Goal: Information Seeking & Learning: Find specific page/section

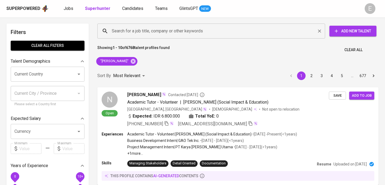
click at [128, 28] on input "Search for a job title, company or other keywords" at bounding box center [212, 31] width 204 height 10
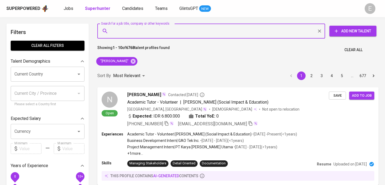
paste input "idratmi@gmail.com"
type input "idratmi@gmail.com"
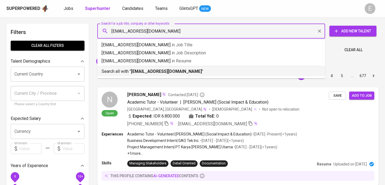
click at [139, 73] on b "idratmi@gmail.com" at bounding box center [166, 71] width 71 height 5
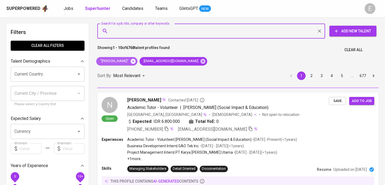
click at [131, 61] on icon at bounding box center [133, 60] width 5 height 5
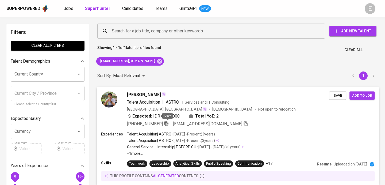
click at [169, 121] on icon "button" at bounding box center [166, 123] width 5 height 5
click at [145, 29] on input "Search for a job title, company or other keywords" at bounding box center [212, 31] width 204 height 10
paste input "Pt Mustika Ratu Tbk"
type input "Pt Mustika Ratu Tbk"
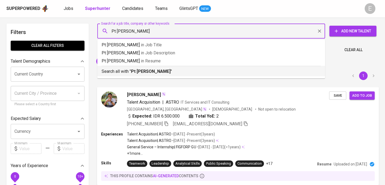
click at [134, 71] on b "Pt Mustika Ratu Tbk" at bounding box center [151, 71] width 40 height 5
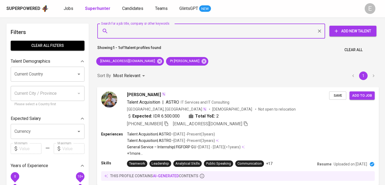
paste input "mega_anjasmoro@yahoo.com"
type input "mega_anjasmoro@yahoo.com"
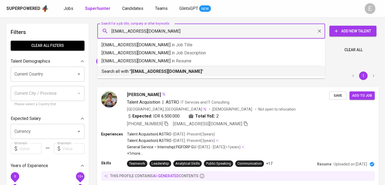
click at [141, 73] on b "mega_anjasmoro@yahoo.com" at bounding box center [166, 71] width 71 height 5
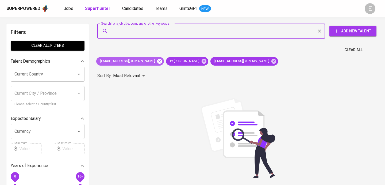
click at [157, 60] on icon at bounding box center [159, 60] width 5 height 5
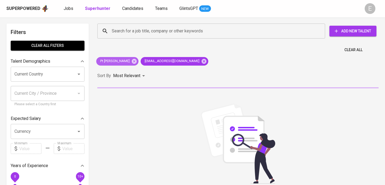
click at [134, 60] on icon at bounding box center [134, 60] width 5 height 5
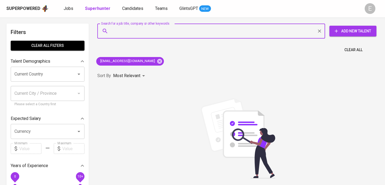
click at [125, 27] on input "Search for a job title, company or other keywords" at bounding box center [212, 31] width 204 height 10
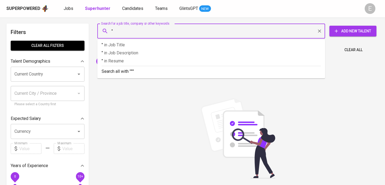
paste input "Mega Anjasmoro"
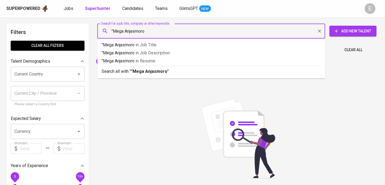
type input ""Mega Anjasmoro""
click at [127, 70] on p "Search all with " "Mega Anjasmoro" "" at bounding box center [211, 71] width 219 height 6
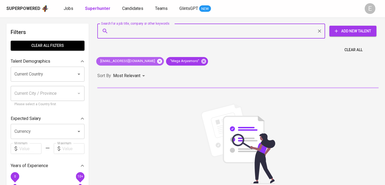
click at [157, 60] on icon at bounding box center [160, 61] width 6 height 6
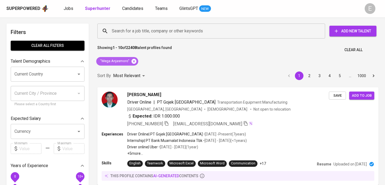
click at [134, 59] on icon at bounding box center [133, 60] width 5 height 5
click at [134, 27] on input "Search for a job title, company or other keywords" at bounding box center [212, 31] width 204 height 10
paste input "diandra.cattleya@gmail.com"
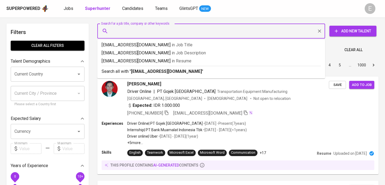
type input "diandra.cattleya@gmail.com"
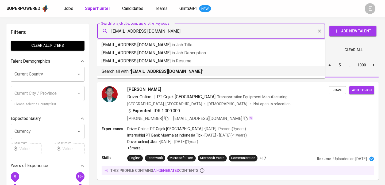
click at [131, 70] on p "Search all with " diandra.cattleya@gmail.com "" at bounding box center [211, 71] width 219 height 6
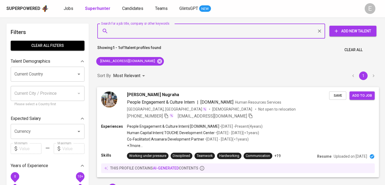
click at [169, 116] on icon "button" at bounding box center [166, 115] width 5 height 5
click at [192, 32] on input "Search for a job title, company or other keywords" at bounding box center [212, 31] width 204 height 10
paste input "tinisutisna@yahoo.com"
type input "tinisutisna@yahoo.com"
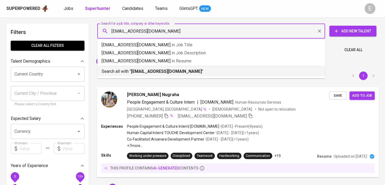
click at [155, 69] on b "tinisutisna@yahoo.com" at bounding box center [166, 71] width 71 height 5
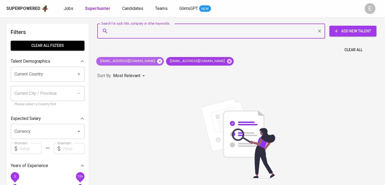
click at [157, 61] on icon at bounding box center [159, 60] width 5 height 5
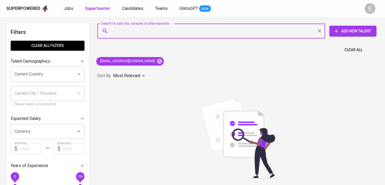
click at [155, 29] on input "Search for a job title, company or other keywords" at bounding box center [212, 31] width 204 height 10
paste input "Tini Yuliati"
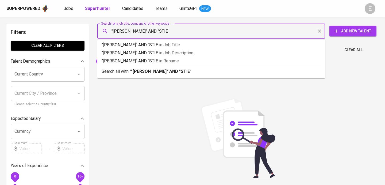
type input ""Tini Yuliati" AND "STIE""
click at [149, 73] on b ""Tini Yuliati" AND "STIE"" at bounding box center [161, 71] width 60 height 5
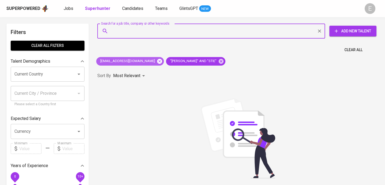
click at [157, 62] on icon at bounding box center [160, 61] width 6 height 6
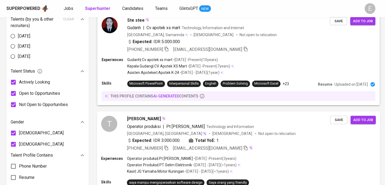
scroll to position [279, 0]
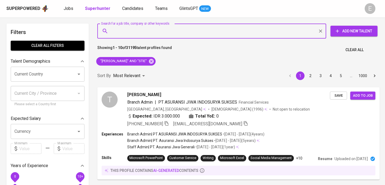
click at [135, 29] on input "Search for a job title, company or other keywords" at bounding box center [212, 31] width 205 height 10
paste input "recruitment.bdoindonesia@gmail.com"
type input "recruitment.bdoindonesia@gmail.com"
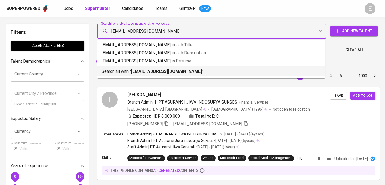
click at [134, 74] on p "Search all with " recruitment.bdoindonesia@gmail.com "" at bounding box center [211, 71] width 219 height 6
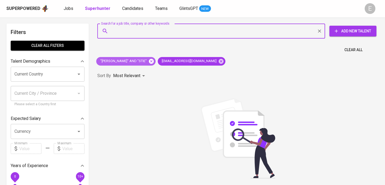
click at [148, 62] on icon at bounding box center [151, 61] width 6 height 6
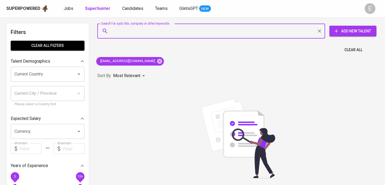
click at [174, 35] on input "Search for a job title, company or other keywords" at bounding box center [212, 31] width 204 height 10
paste input "recruitment.bdoindonesia@gmail.com"
type input "recruitment.bdoindonesia@gmail.com"
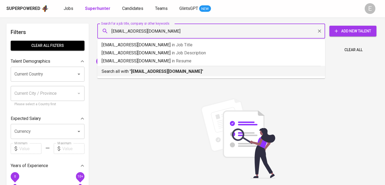
click at [153, 70] on b "recruitment.bdoindonesia@gmail.com" at bounding box center [166, 71] width 71 height 5
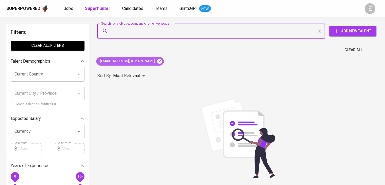
click at [162, 59] on icon at bounding box center [159, 60] width 5 height 5
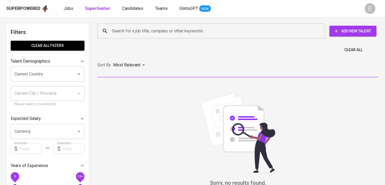
click at [151, 33] on input "Search for a job title, company or other keywords" at bounding box center [212, 31] width 204 height 10
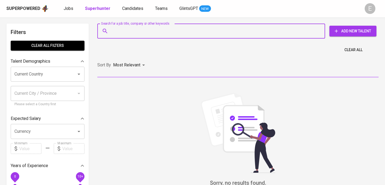
paste input "recruitment.bdoindonesia@gmail.com"
type input "recruitment.bdoindonesia@gmail.com"
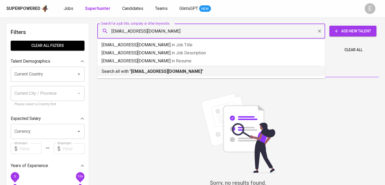
click at [154, 73] on b "recruitment.bdoindonesia@gmail.com" at bounding box center [166, 71] width 71 height 5
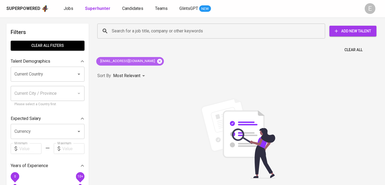
click at [162, 63] on icon at bounding box center [159, 60] width 5 height 5
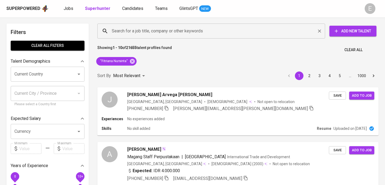
click at [150, 32] on input "Search for a job title, company or other keywords" at bounding box center [212, 31] width 204 height 10
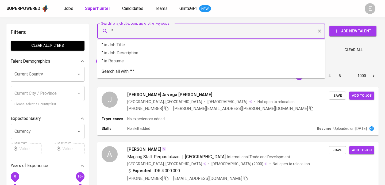
paste input "Fitriana Nursinta"
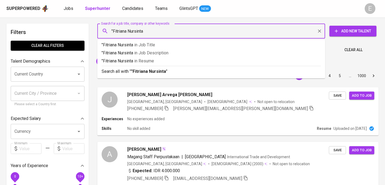
type input ""Fitriana Nursinta""
click at [158, 71] on b ""Fitriana Nursinta"" at bounding box center [149, 71] width 37 height 5
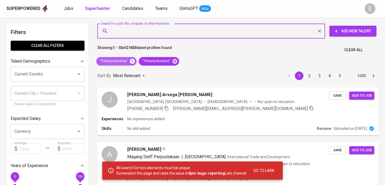
click at [132, 62] on icon at bounding box center [132, 60] width 5 height 5
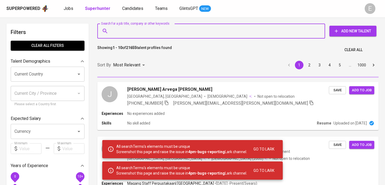
click at [141, 28] on input "Search for a job title, company or other keywords" at bounding box center [212, 31] width 204 height 10
paste input "Fitriana Nursinta"
type input "Fitriana Nursinta"
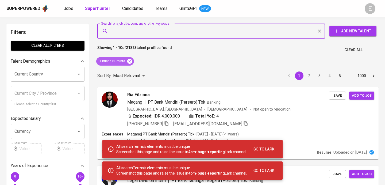
click at [130, 62] on icon at bounding box center [130, 61] width 6 height 6
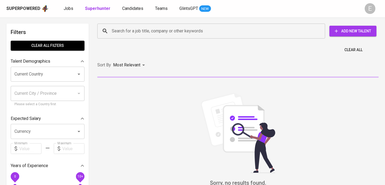
click at [181, 30] on input "Search for a job title, company or other keywords" at bounding box center [212, 31] width 204 height 10
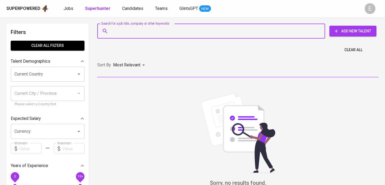
paste input "Fitriana Nursinta"
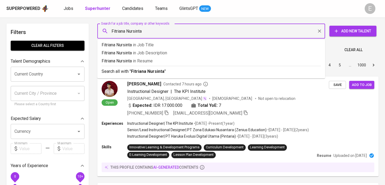
type input "Fitriana Nursinta"
click at [146, 71] on b "Fitriana Nursinta" at bounding box center [147, 71] width 33 height 5
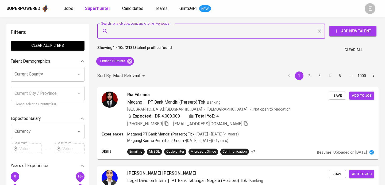
click at [144, 26] on input "Search for a job title, company or other keywords" at bounding box center [212, 31] width 204 height 10
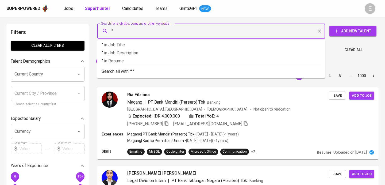
paste input "Fitriana Nursinta"
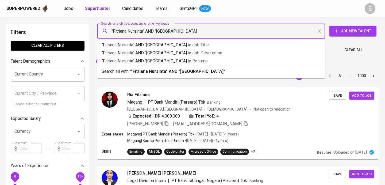
type input ""Fitriana Nursinta" AND "Universitas Negeri Semarang""
click at [154, 67] on div "Search all with " "Fitriana Nursinta" AND "Universitas Negeri Semarang" "" at bounding box center [211, 70] width 219 height 9
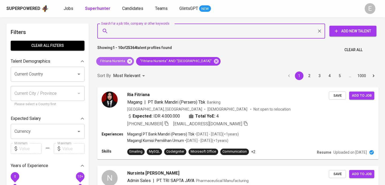
click at [131, 60] on icon at bounding box center [129, 60] width 5 height 5
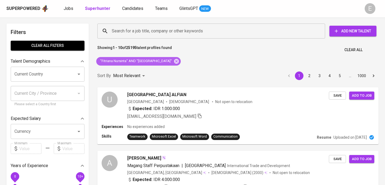
click at [181, 62] on div ""Fitriana Nursinta" AND "Universitas Negeri Semarang"" at bounding box center [138, 61] width 84 height 9
click at [186, 36] on input "Search for a job title, company or other keywords" at bounding box center [212, 31] width 204 height 10
paste input "finiartydestya@gmail.com"
type input "finiartydestya@gmail.com"
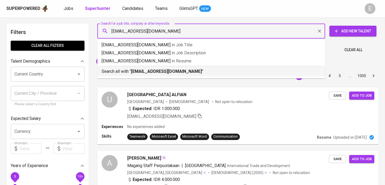
click at [168, 74] on p "Search all with " finiartydestya@gmail.com "" at bounding box center [211, 71] width 219 height 6
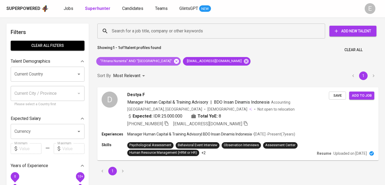
click at [179, 60] on icon at bounding box center [176, 60] width 5 height 5
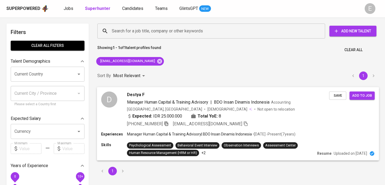
click at [167, 122] on icon "button" at bounding box center [166, 123] width 5 height 5
click at [140, 32] on input "Search for a job title, company or other keywords" at bounding box center [212, 31] width 204 height 10
paste input "simbolontioria@gmail.com"
type input "simbolontioria@gmail.com"
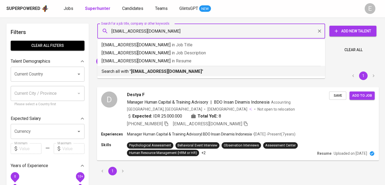
click at [133, 70] on b "simbolontioria@gmail.com" at bounding box center [166, 71] width 71 height 5
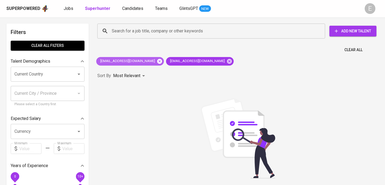
click at [157, 59] on icon at bounding box center [159, 60] width 5 height 5
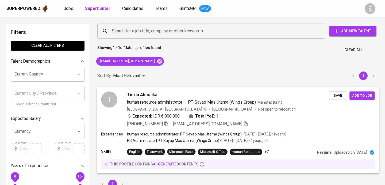
click at [169, 122] on icon "button" at bounding box center [166, 123] width 5 height 5
click at [153, 33] on input "Search for a job title, company or other keywords" at bounding box center [212, 31] width 204 height 10
paste input "roisa_apsari@yahoo.co.id"
type input "roisa_apsari@yahoo.co.id"
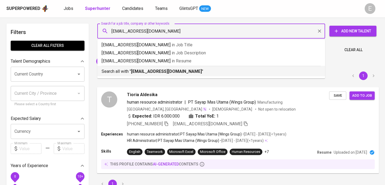
click at [145, 72] on b "roisa_apsari@yahoo.co.id" at bounding box center [166, 71] width 71 height 5
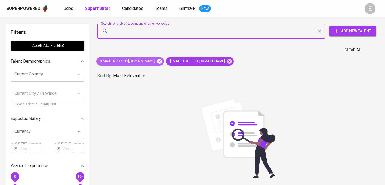
click at [157, 59] on icon at bounding box center [160, 61] width 6 height 6
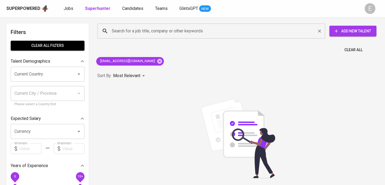
click at [121, 29] on input "Search for a job title, company or other keywords" at bounding box center [212, 31] width 204 height 10
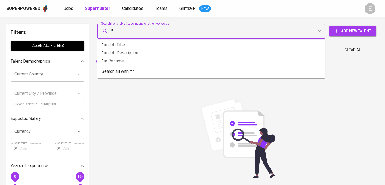
paste input "Roisa Apsari"
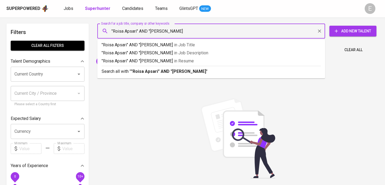
type input ""Roisa Apsari" AND "Dwi Sapta""
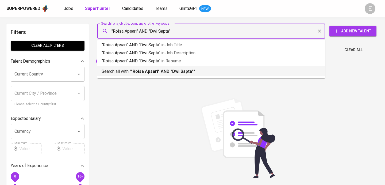
click at [122, 78] on ul ""Roisa Apsari" AND "Dwi Sapta" in Job Title "Roisa Apsari" AND "Dwi Sapta" in J…" at bounding box center [211, 59] width 228 height 39
click at [122, 73] on p "Search all with " "Roisa Apsari" AND "Dwi Sapta" "" at bounding box center [211, 71] width 219 height 6
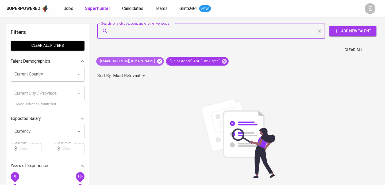
click at [157, 61] on icon at bounding box center [159, 60] width 5 height 5
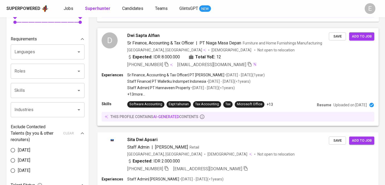
scroll to position [162, 0]
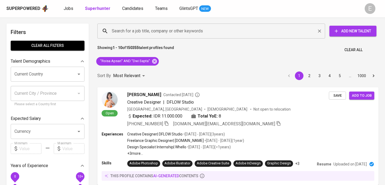
click at [130, 28] on input "Search for a job title, company or other keywords" at bounding box center [212, 31] width 204 height 10
paste input "[EMAIL_ADDRESS][DOMAIN_NAME]"
type input "[EMAIL_ADDRESS][DOMAIN_NAME]"
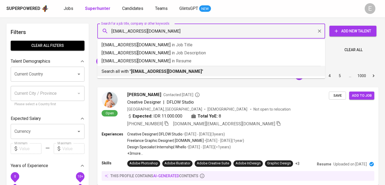
click at [130, 71] on p "Search all with " [EMAIL_ADDRESS][DOMAIN_NAME] "" at bounding box center [211, 71] width 219 height 6
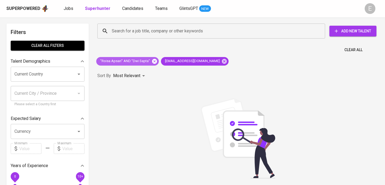
click at [154, 61] on icon at bounding box center [154, 60] width 5 height 5
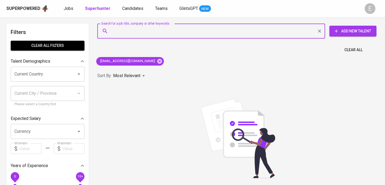
click at [157, 35] on input "Search for a job title, company or other keywords" at bounding box center [212, 31] width 204 height 10
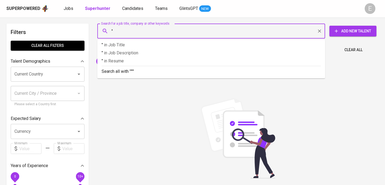
paste input "Ratnasari Dwi Anggraini"
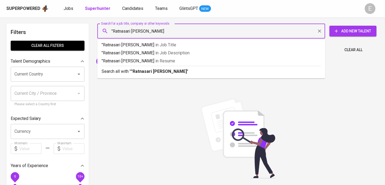
type input ""Ratnasari Dwi Anggraini""
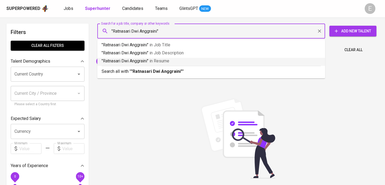
click at [153, 71] on b ""Ratnasari Dwi Anggraini"" at bounding box center [156, 71] width 51 height 5
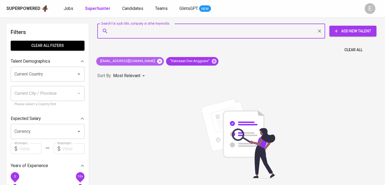
click at [157, 61] on icon at bounding box center [159, 60] width 5 height 5
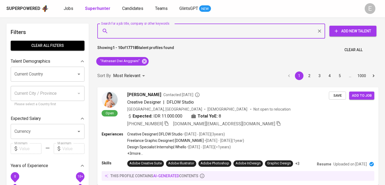
click at [145, 31] on input "Search for a job title, company or other keywords" at bounding box center [212, 31] width 204 height 10
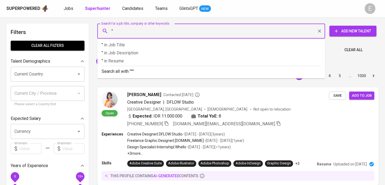
paste input "[PERSON_NAME]"
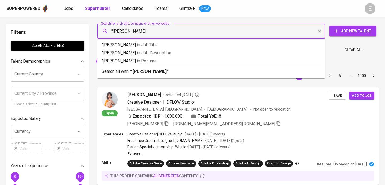
type input ""[PERSON_NAME]""
click at [152, 72] on b ""[PERSON_NAME]"" at bounding box center [149, 71] width 37 height 5
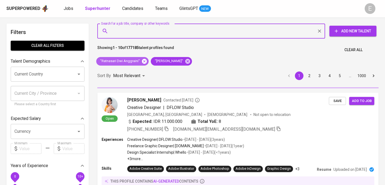
click at [144, 62] on icon at bounding box center [144, 60] width 5 height 5
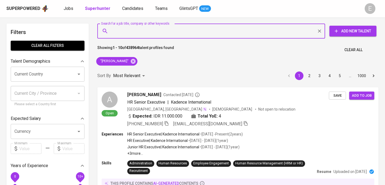
click at [164, 32] on input "Search for a job title, company or other keywords" at bounding box center [212, 31] width 204 height 10
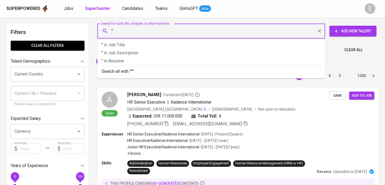
paste input "[PERSON_NAME]"
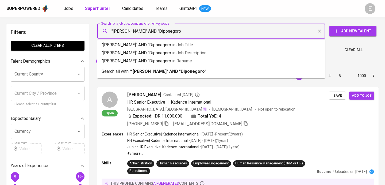
type input ""[PERSON_NAME]" AND "Diponegoro""
click at [168, 72] on b ""[PERSON_NAME]" AND "Diponegoro"" at bounding box center [168, 71] width 75 height 5
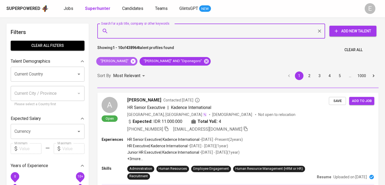
click at [132, 61] on icon at bounding box center [133, 60] width 5 height 5
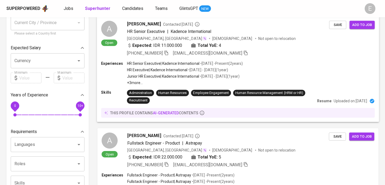
scroll to position [71, 0]
